Goal: Information Seeking & Learning: Check status

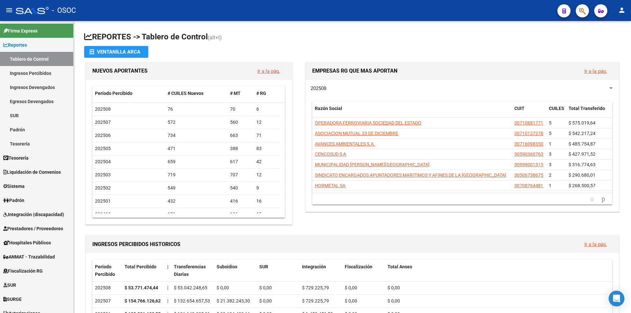
click at [587, 15] on button "button" at bounding box center [582, 10] width 13 height 13
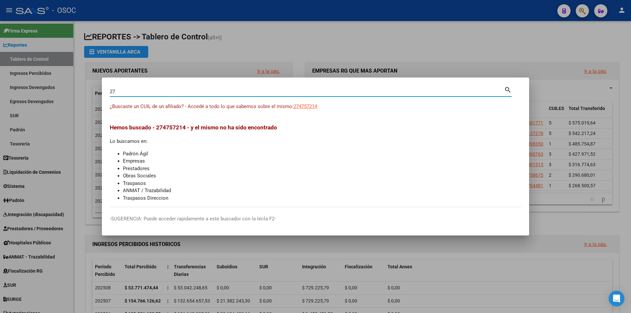
type input "2"
type input "27475721409"
click at [301, 102] on div "27475721409 Buscar (apellido, dni, [PERSON_NAME], [PERSON_NAME], cuit, obra soc…" at bounding box center [311, 93] width 402 height 17
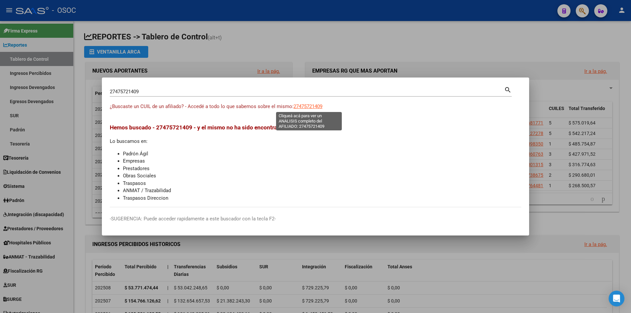
click at [300, 105] on span "27475721409" at bounding box center [308, 107] width 29 height 6
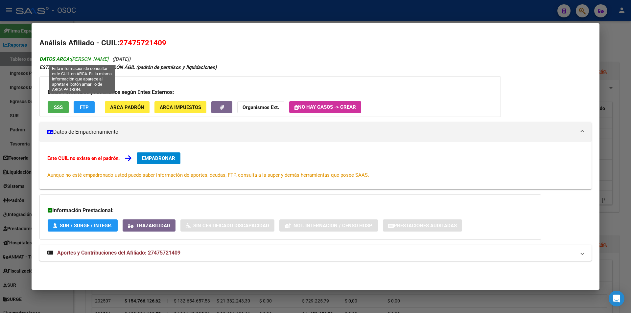
click at [88, 60] on span "DATOS ARCA: [PERSON_NAME]" at bounding box center [73, 59] width 69 height 6
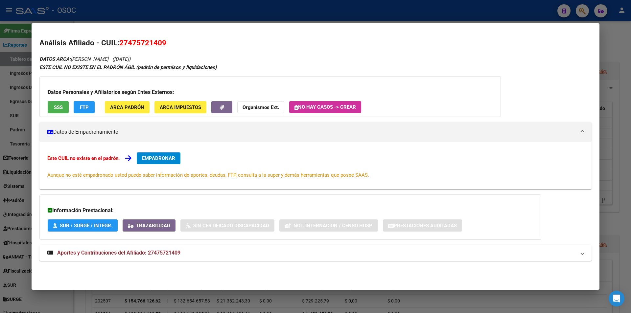
click at [124, 114] on div "Datos Personales y Afiliatorios según Entes Externos: SSS FTP ARCA Padrón ARCA …" at bounding box center [270, 96] width 462 height 41
click at [84, 109] on span "FTP" at bounding box center [84, 108] width 9 height 6
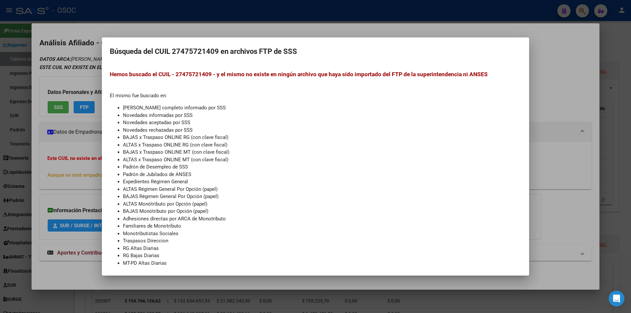
click at [32, 108] on div at bounding box center [315, 156] width 631 height 313
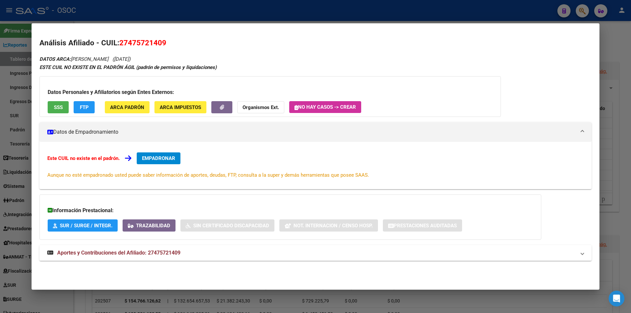
click at [66, 108] on button "SSS" at bounding box center [58, 107] width 21 height 12
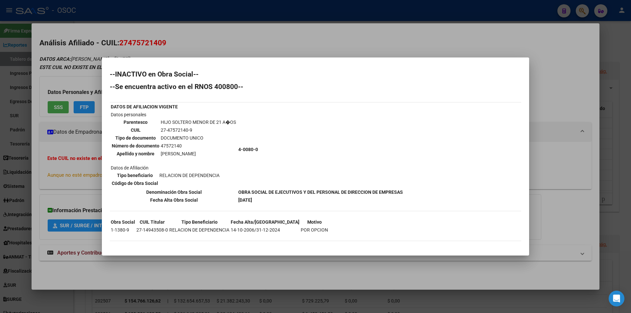
click at [258, 194] on b "OBRA SOCIAL DE EJECUTIVOS Y DEL PERSONAL DE DIRECCION DE EMPRESAS" at bounding box center [320, 192] width 165 height 5
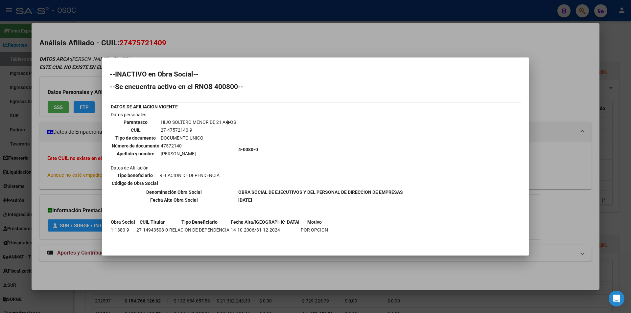
click at [258, 194] on b "OBRA SOCIAL DE EJECUTIVOS Y DEL PERSONAL DE DIRECCION DE EMPRESAS" at bounding box center [320, 192] width 165 height 5
click at [247, 221] on th "Fecha Alta/[GEOGRAPHIC_DATA]" at bounding box center [264, 222] width 69 height 7
click at [204, 268] on div at bounding box center [315, 156] width 631 height 313
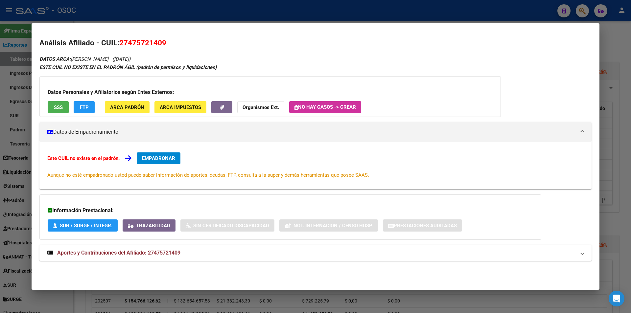
click at [223, 5] on div at bounding box center [315, 156] width 631 height 313
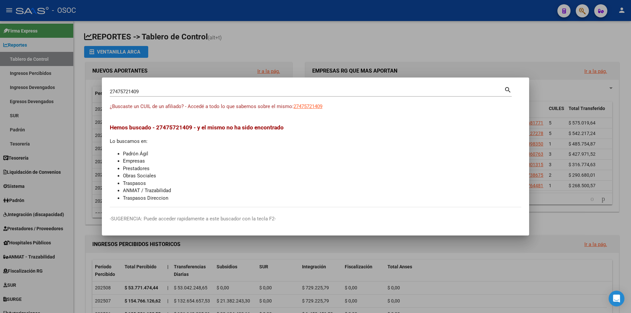
click at [216, 7] on div at bounding box center [315, 156] width 631 height 313
